Goal: Check status: Check status

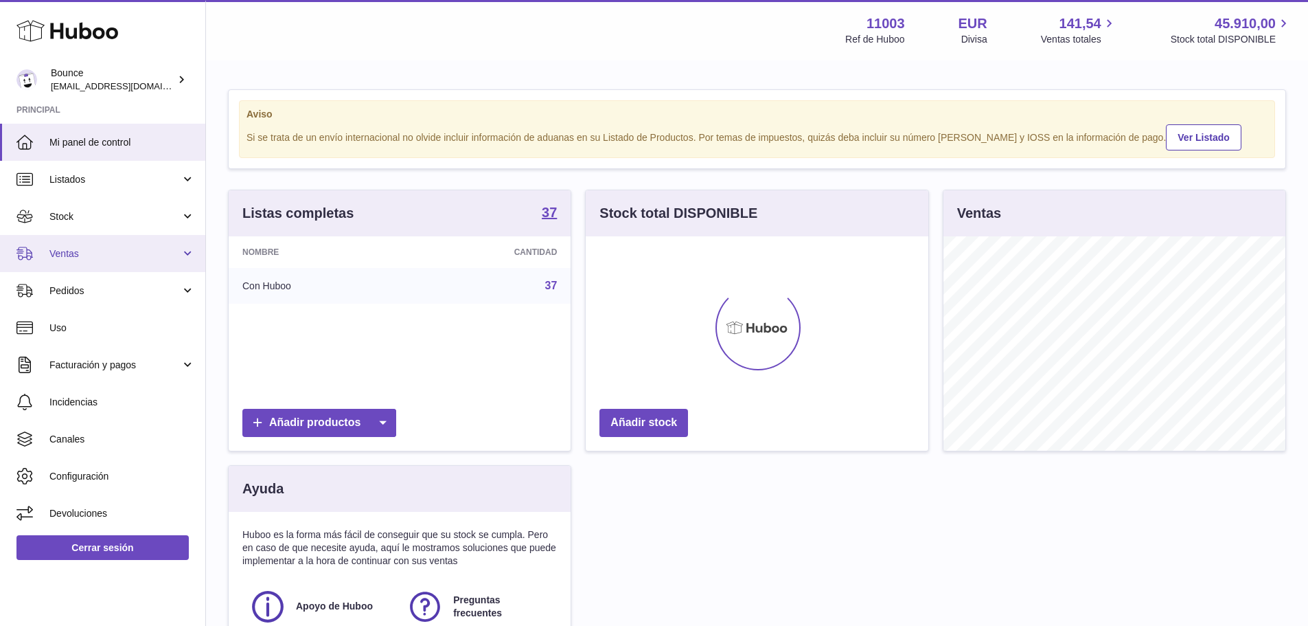
scroll to position [214, 343]
click at [85, 264] on link "Ventas" at bounding box center [102, 253] width 205 height 37
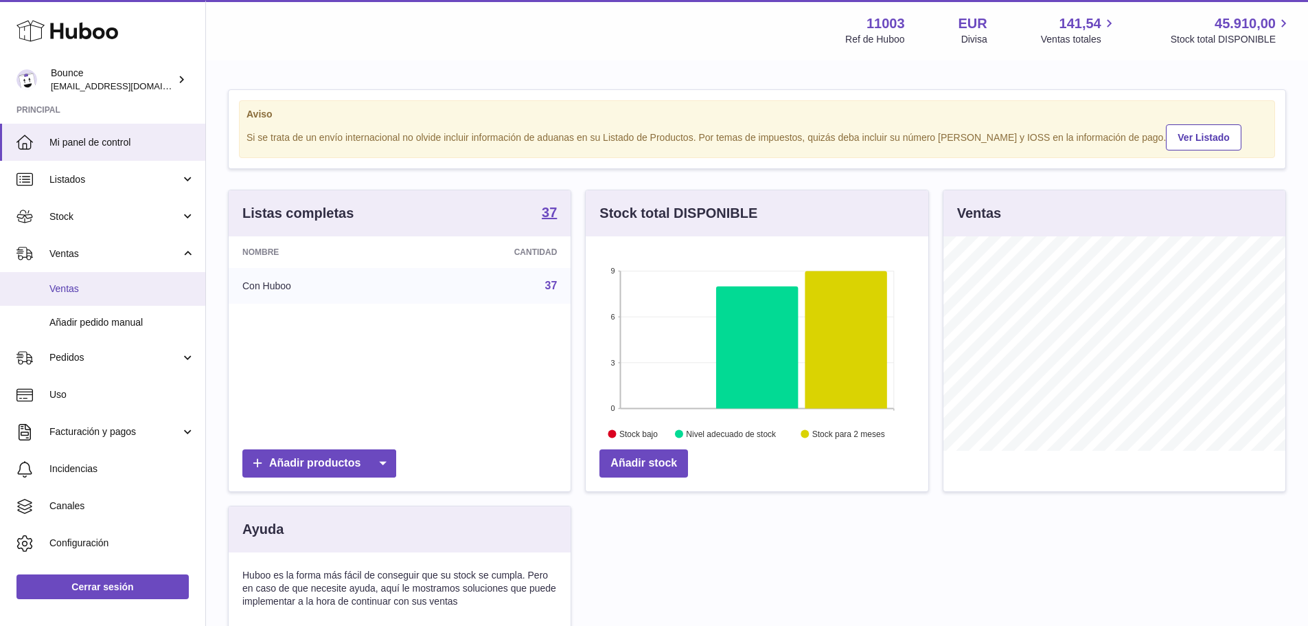
click at [86, 282] on span "Ventas" at bounding box center [122, 288] width 146 height 13
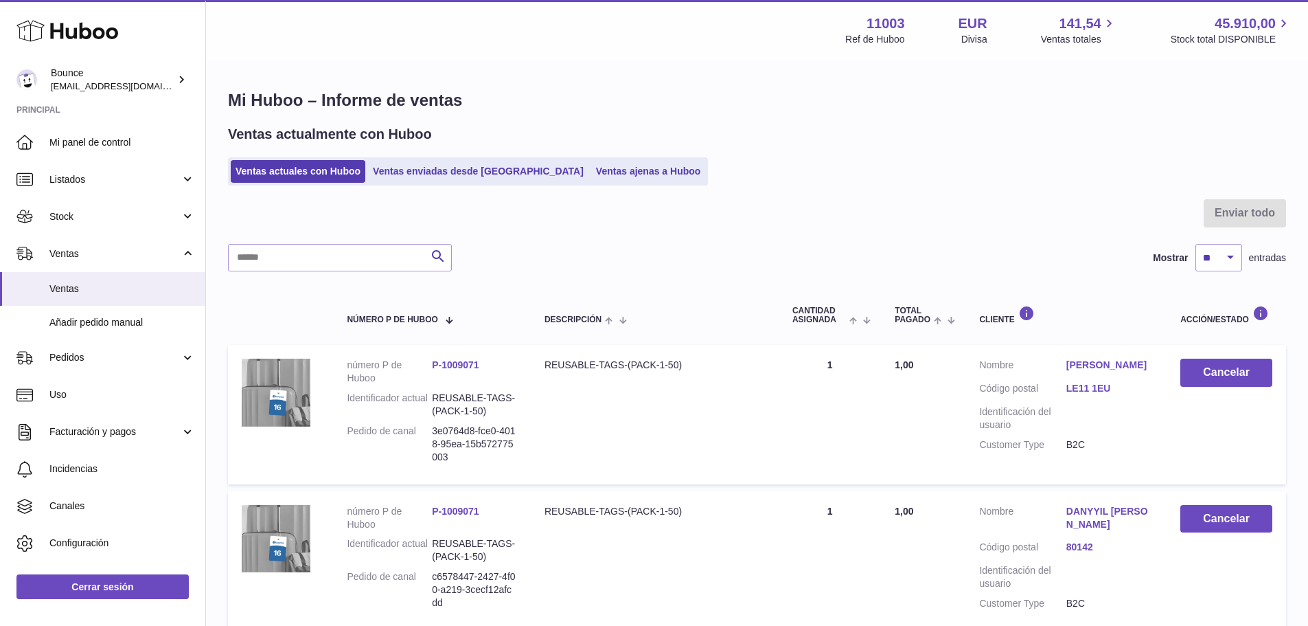
click at [430, 183] on ul "Ventas actuales con Huboo Ventas enviadas desde Huboo Ventas ajenas a Huboo" at bounding box center [468, 171] width 480 height 28
click at [433, 176] on link "Ventas enviadas desde [GEOGRAPHIC_DATA]" at bounding box center [478, 171] width 220 height 23
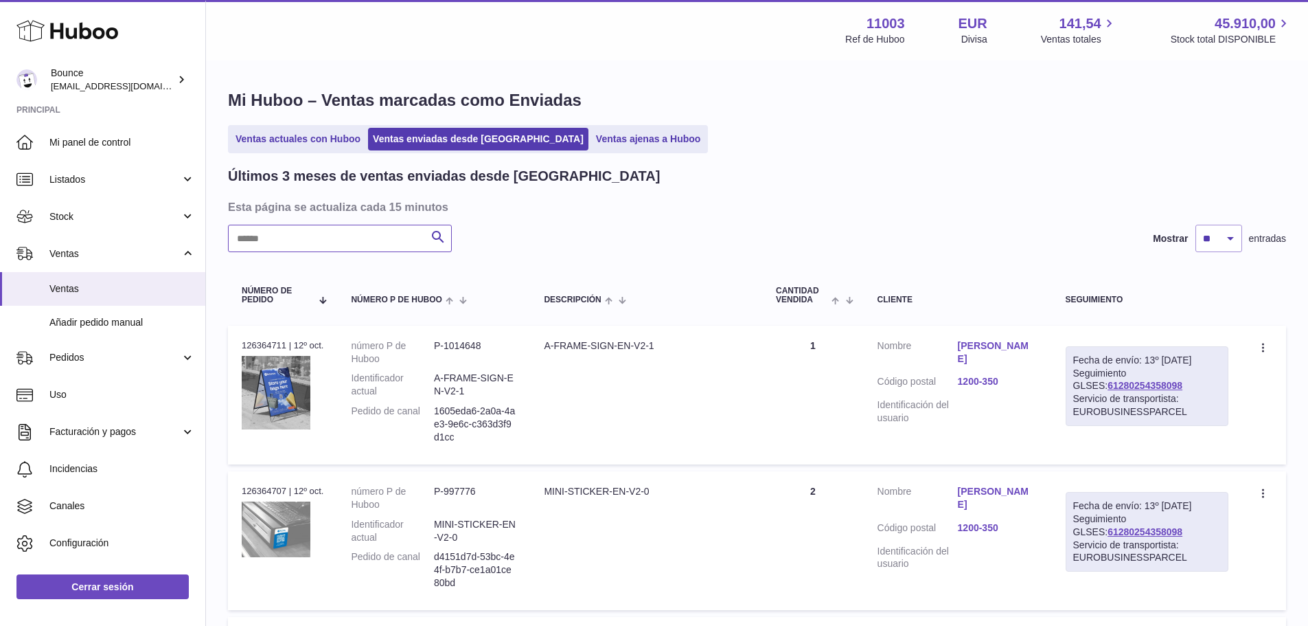
click at [366, 230] on input "text" at bounding box center [340, 238] width 224 height 27
paste input "*********"
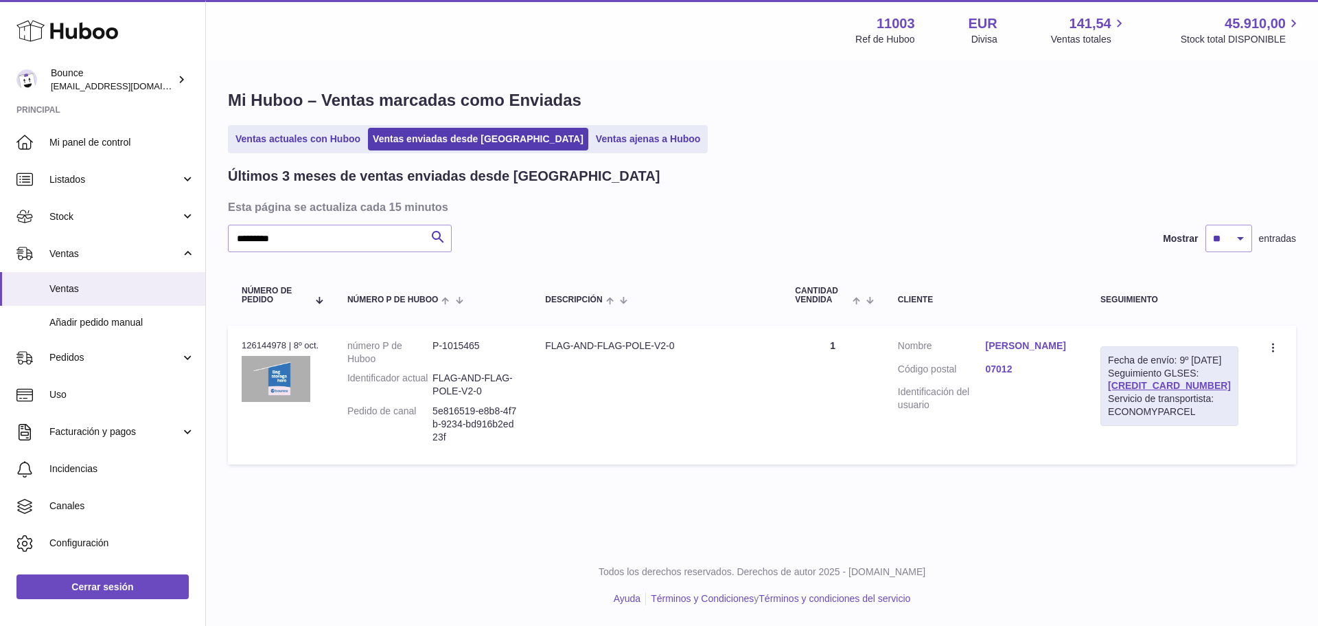
drag, startPoint x: 1206, startPoint y: 398, endPoint x: 1117, endPoint y: 400, distance: 88.6
click at [1117, 400] on div "Fecha de envío: 9º [DATE] Seguimiento GLSES: [CREDIT_CARD_NUMBER] Servicio de t…" at bounding box center [1170, 386] width 138 height 80
copy link "[CREDIT_CARD_NUMBER]"
drag, startPoint x: 483, startPoint y: 440, endPoint x: 436, endPoint y: 413, distance: 54.8
click at [436, 413] on dd "5e816519-e8b8-4f7b-9234-bd916b2ed23f" at bounding box center [475, 423] width 85 height 39
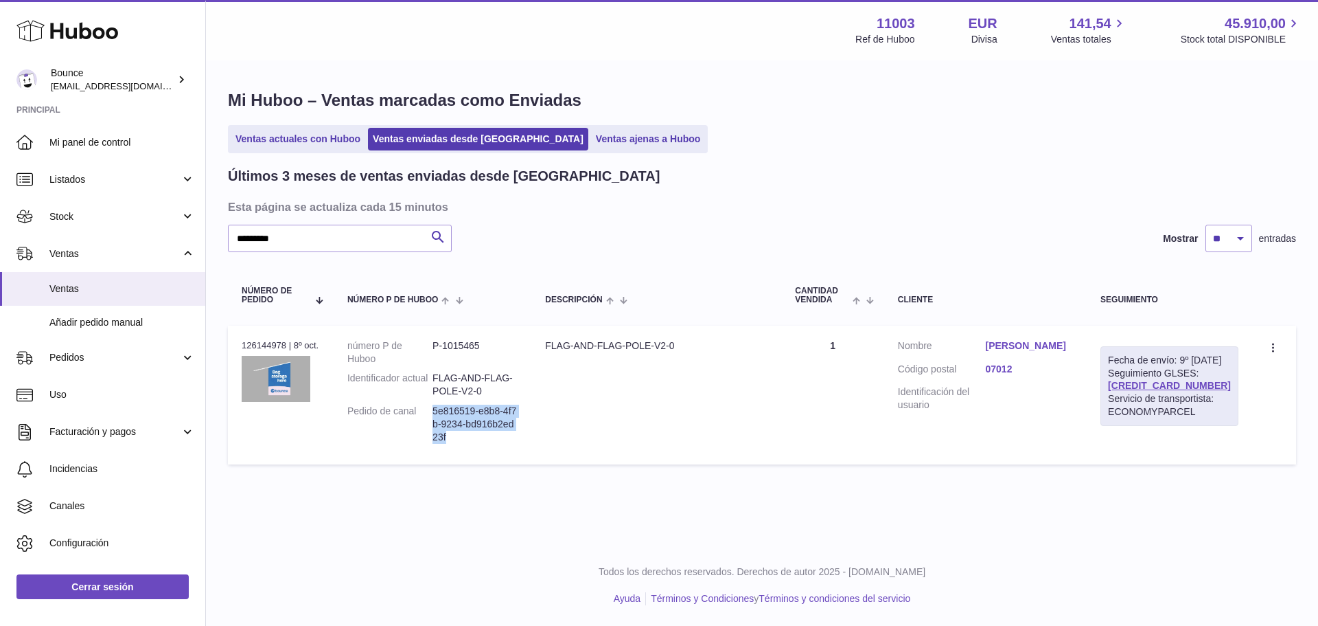
copy dd "5e816519-e8b8-4f7b-9234-bd916b2ed23f"
click at [1020, 342] on link "[PERSON_NAME]" at bounding box center [1029, 345] width 88 height 13
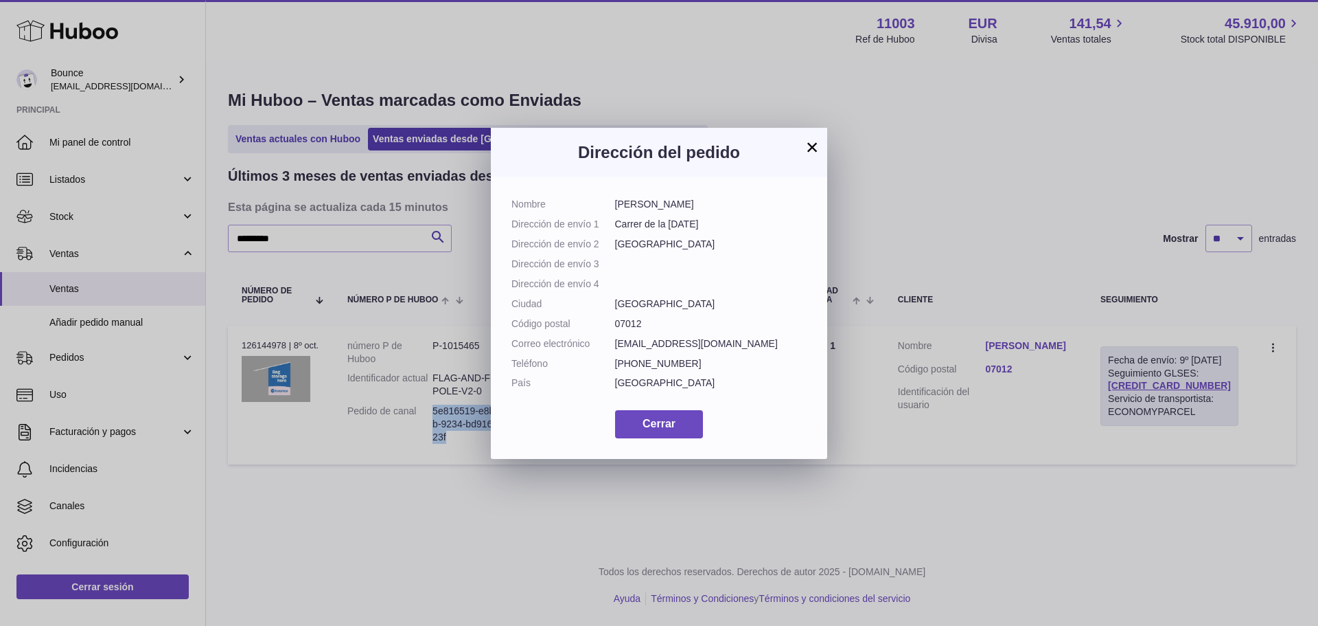
drag, startPoint x: 663, startPoint y: 203, endPoint x: 612, endPoint y: 204, distance: 50.1
click at [612, 204] on dl "Nombre [PERSON_NAME] Dirección de envío 1 Carrer de la [DATE] Dirección de enví…" at bounding box center [659, 297] width 295 height 198
copy dl "[PERSON_NAME]"
click at [665, 429] on span "Cerrar" at bounding box center [659, 423] width 33 height 12
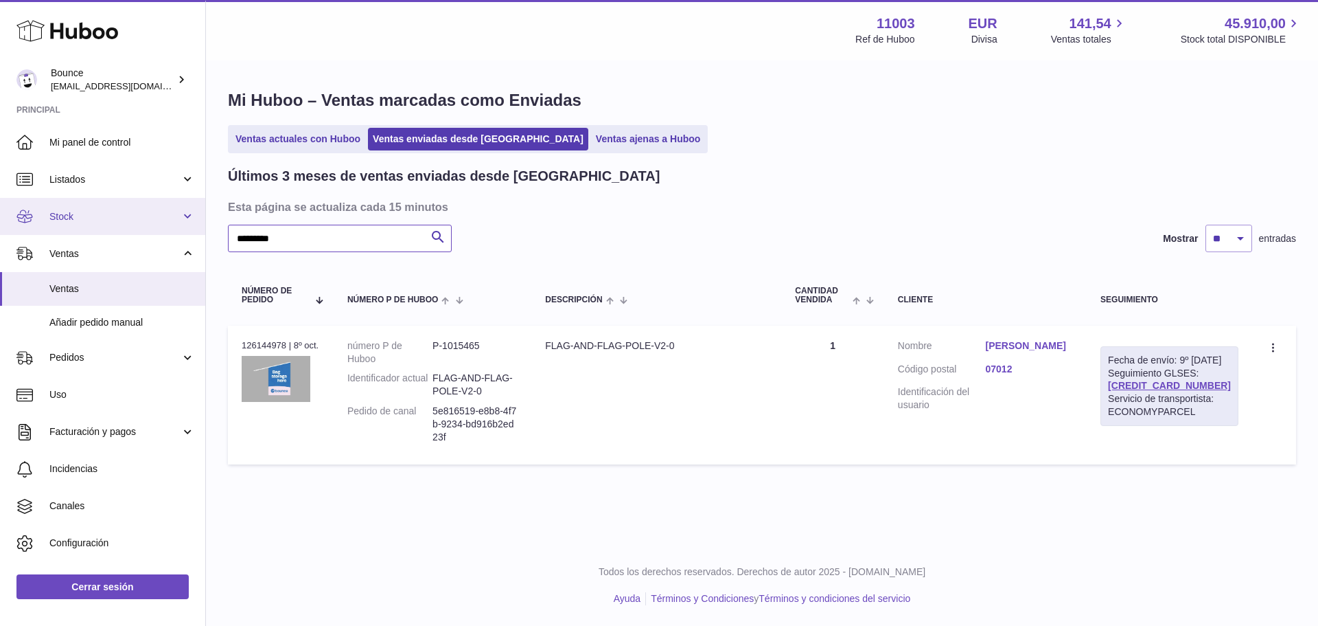
drag, startPoint x: 317, startPoint y: 233, endPoint x: 150, endPoint y: 232, distance: 167.5
click at [150, 232] on div "Huboo Bounce [EMAIL_ADDRESS][DOMAIN_NAME] Principal Mi panel de control Listado…" at bounding box center [659, 313] width 1318 height 626
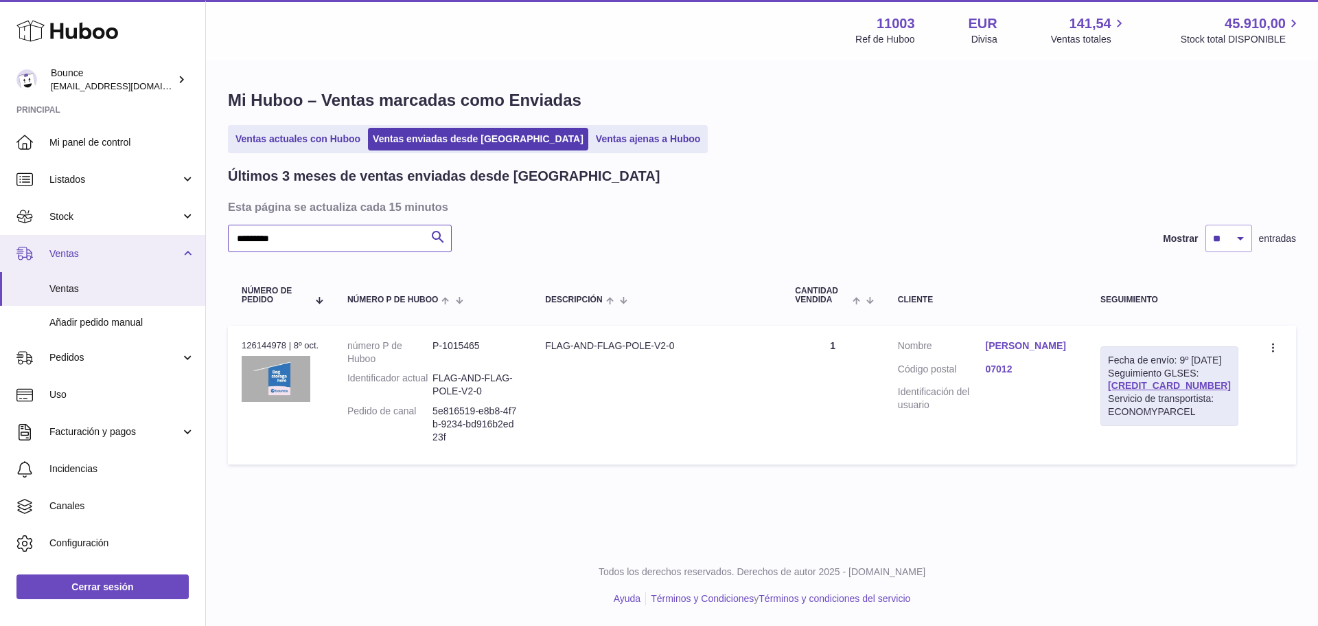
paste input "***"
type input "**********"
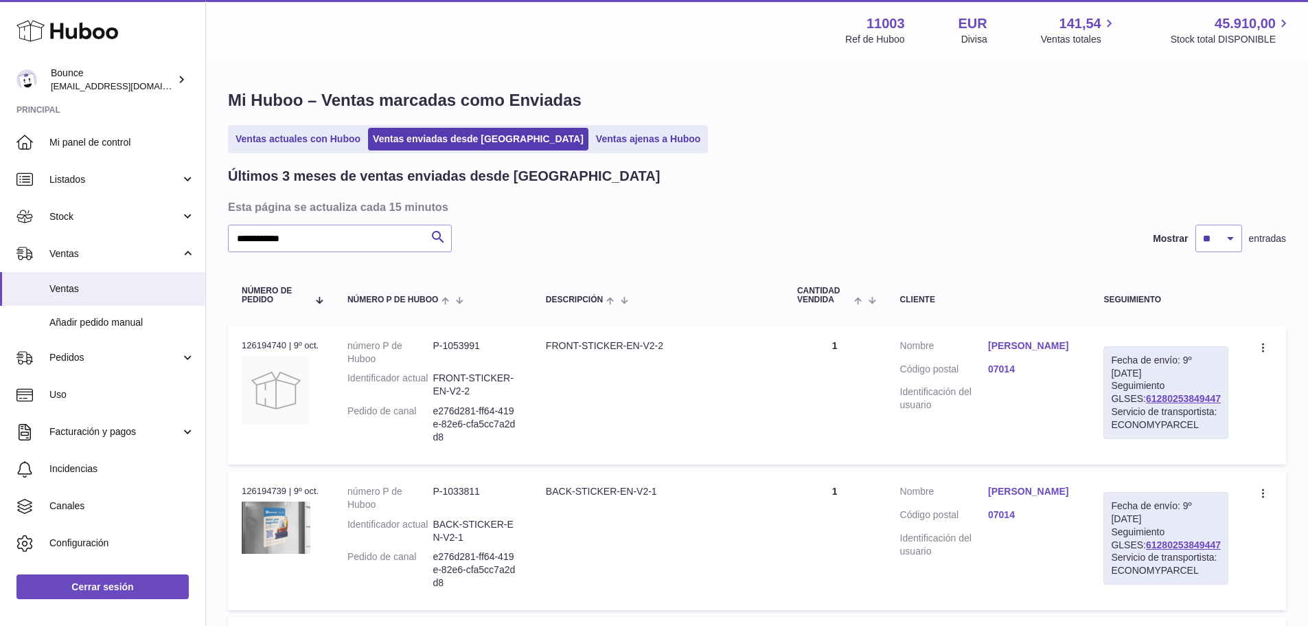
click at [1010, 341] on link "[PERSON_NAME]" at bounding box center [1032, 345] width 88 height 13
